Goal: Transaction & Acquisition: Purchase product/service

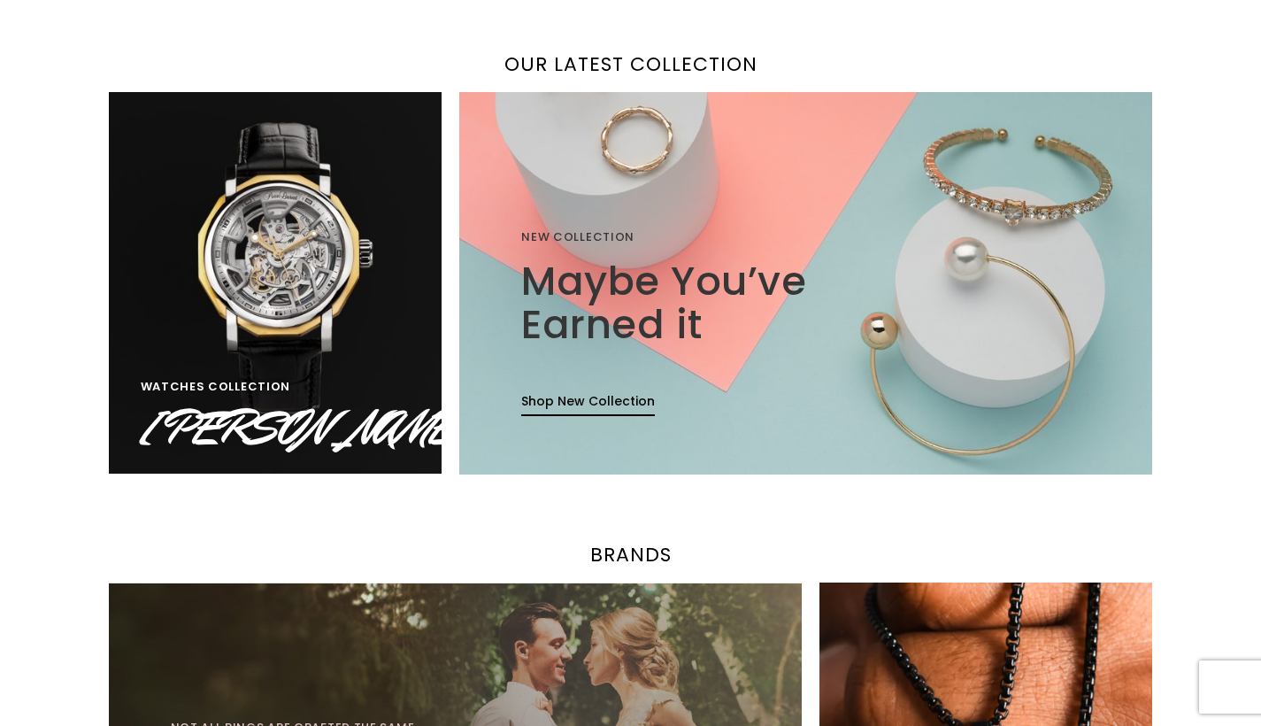
scroll to position [1156, 0]
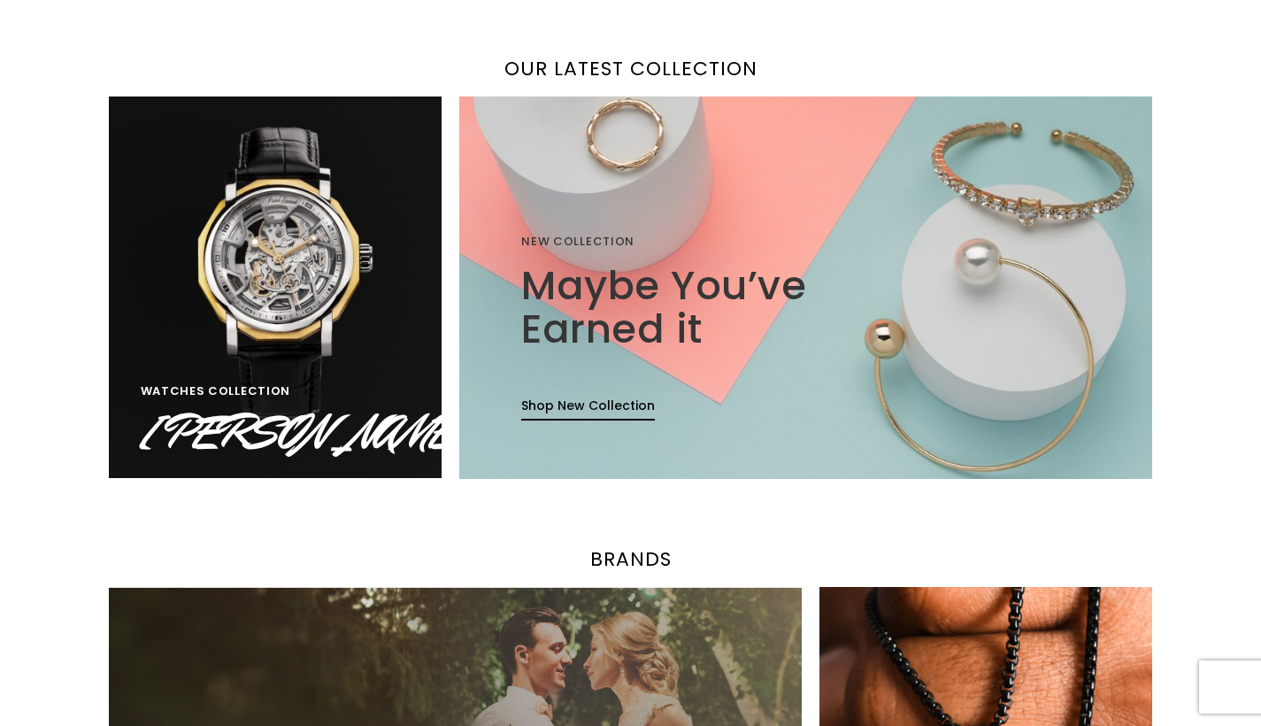
click at [632, 167] on img at bounding box center [805, 287] width 741 height 409
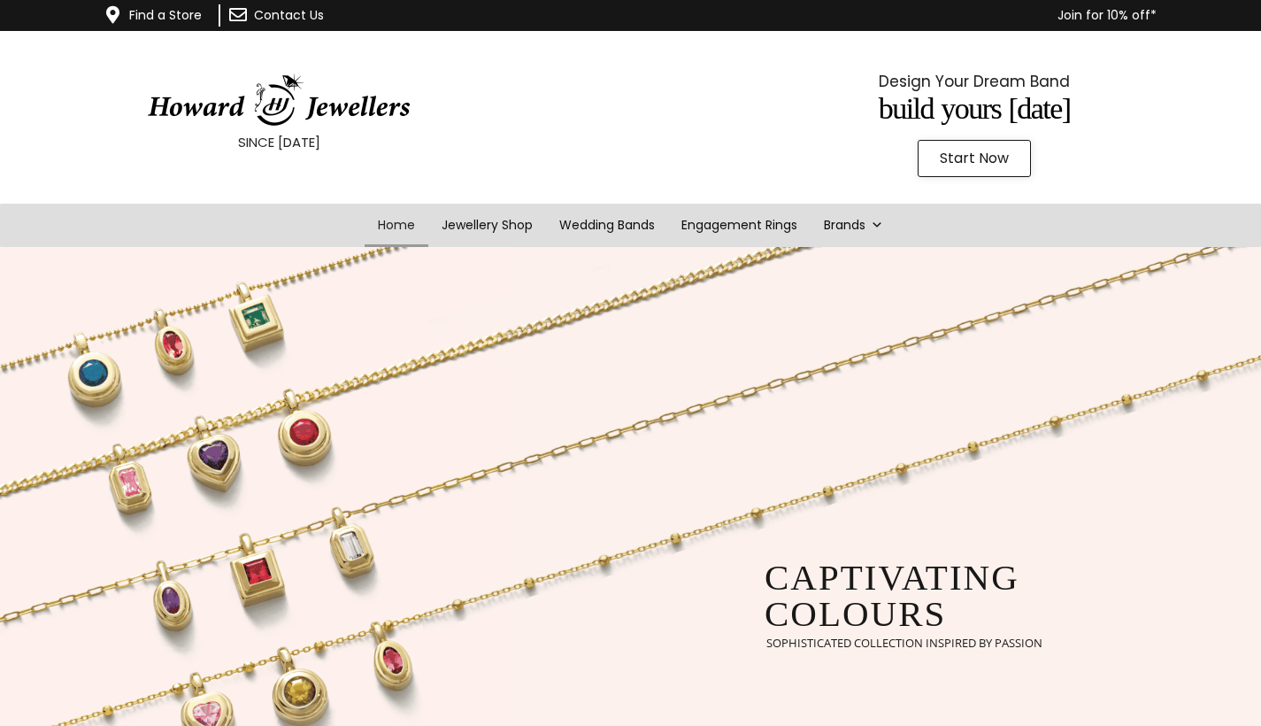
scroll to position [0, 0]
click at [506, 219] on link "Jewellery Shop" at bounding box center [488, 224] width 124 height 43
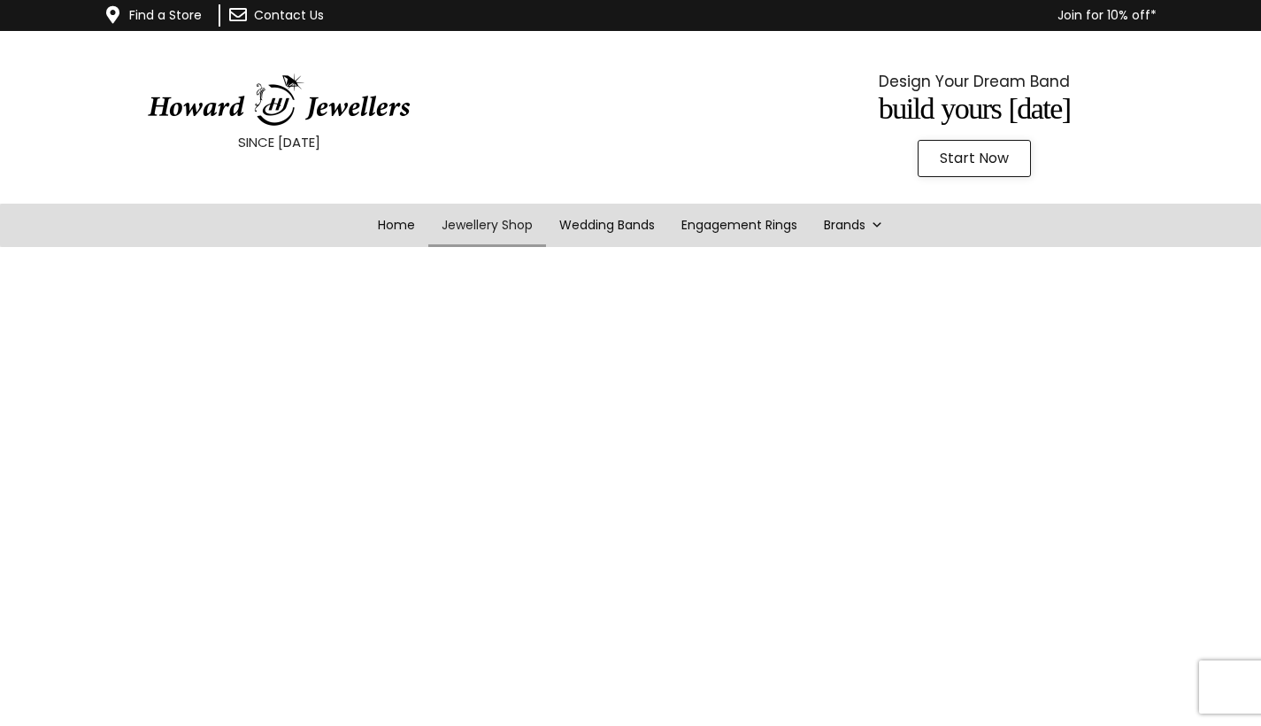
scroll to position [-1, 0]
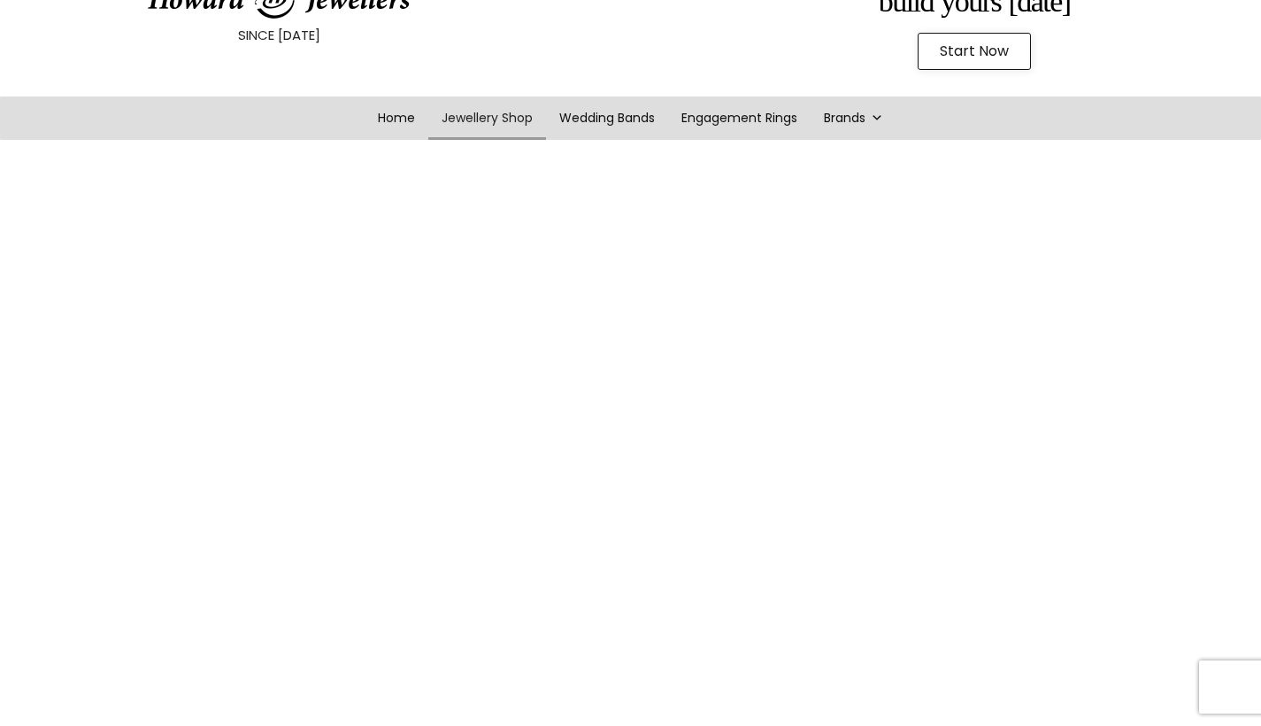
scroll to position [108, 0]
click at [500, 126] on link "Jewellery Shop" at bounding box center [488, 117] width 124 height 43
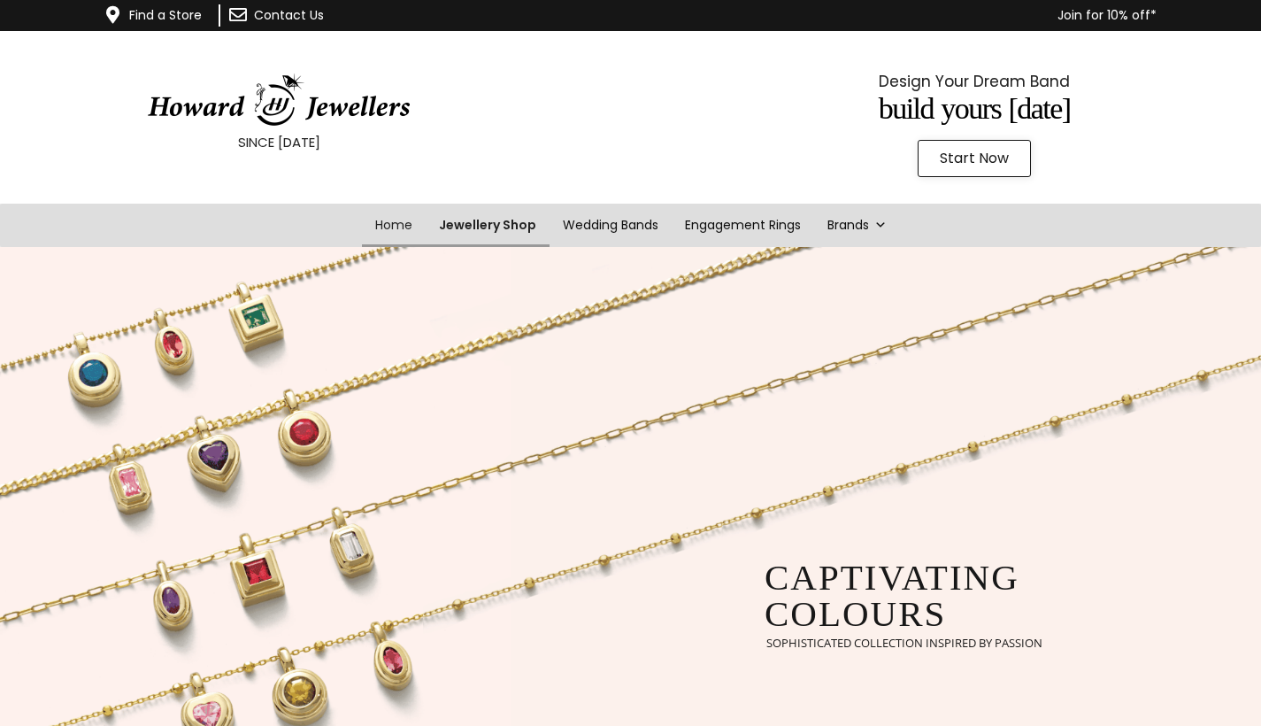
click at [491, 220] on link "Jewellery Shop" at bounding box center [488, 224] width 124 height 43
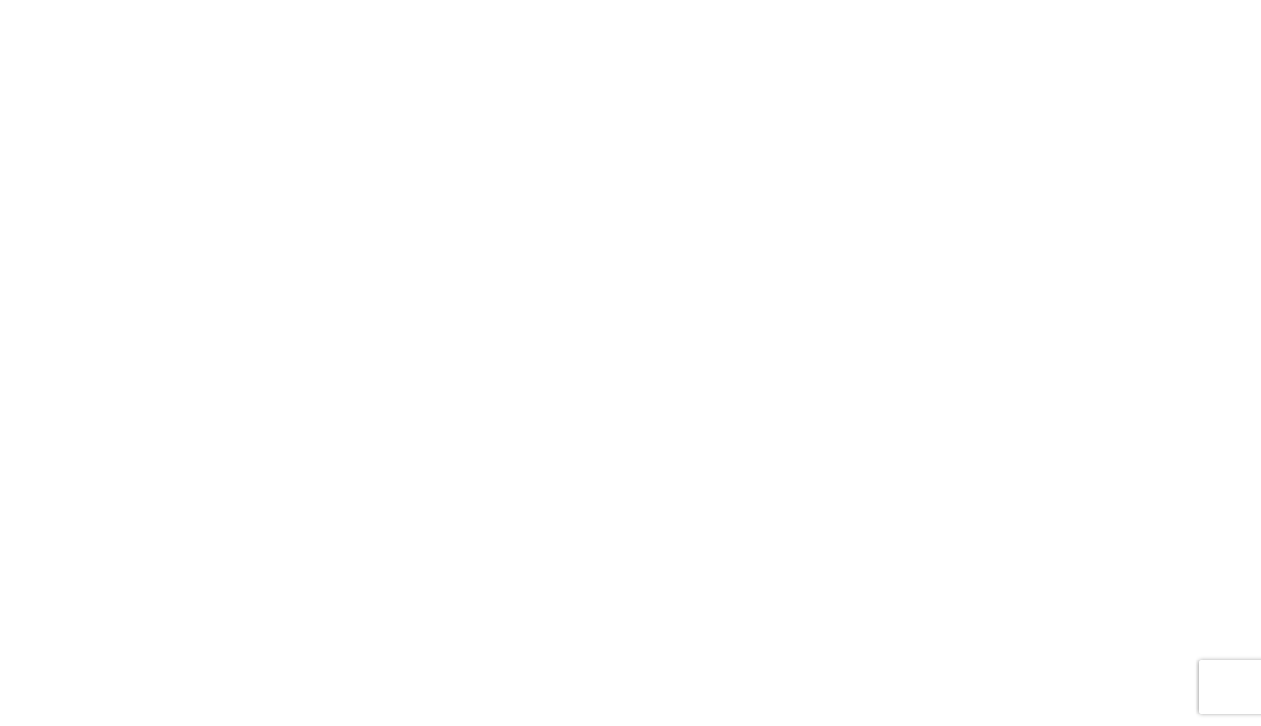
scroll to position [1238, 0]
